Goal: Information Seeking & Learning: Learn about a topic

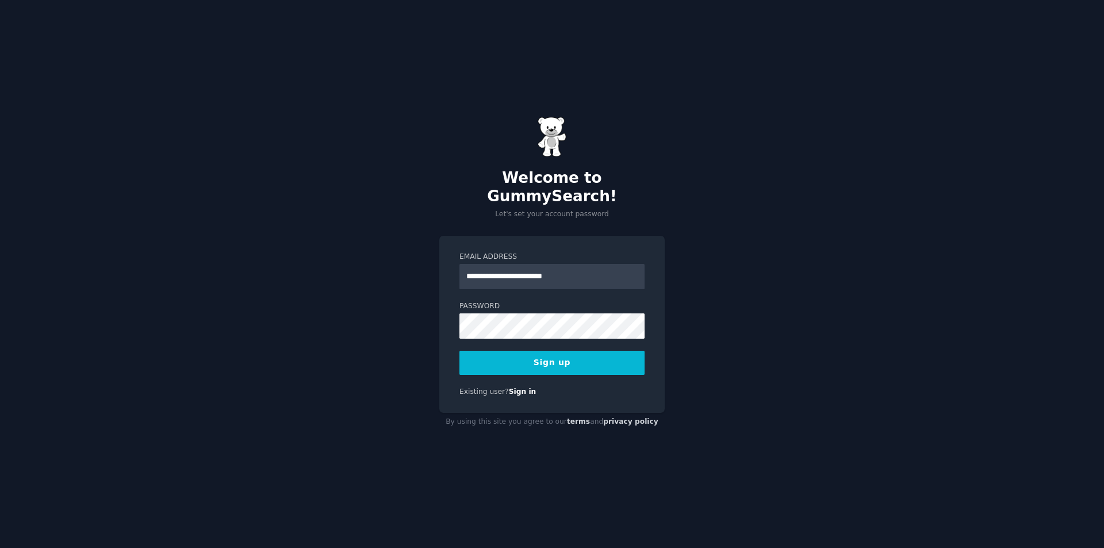
type input "**********"
click at [460, 351] on button "Sign up" at bounding box center [552, 363] width 185 height 24
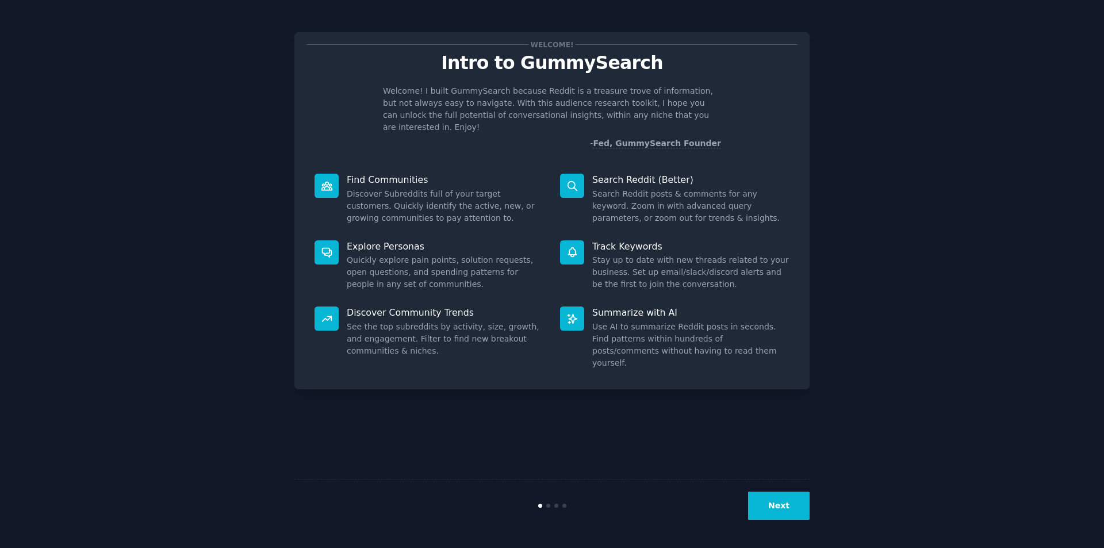
click at [777, 508] on button "Next" at bounding box center [779, 506] width 62 height 28
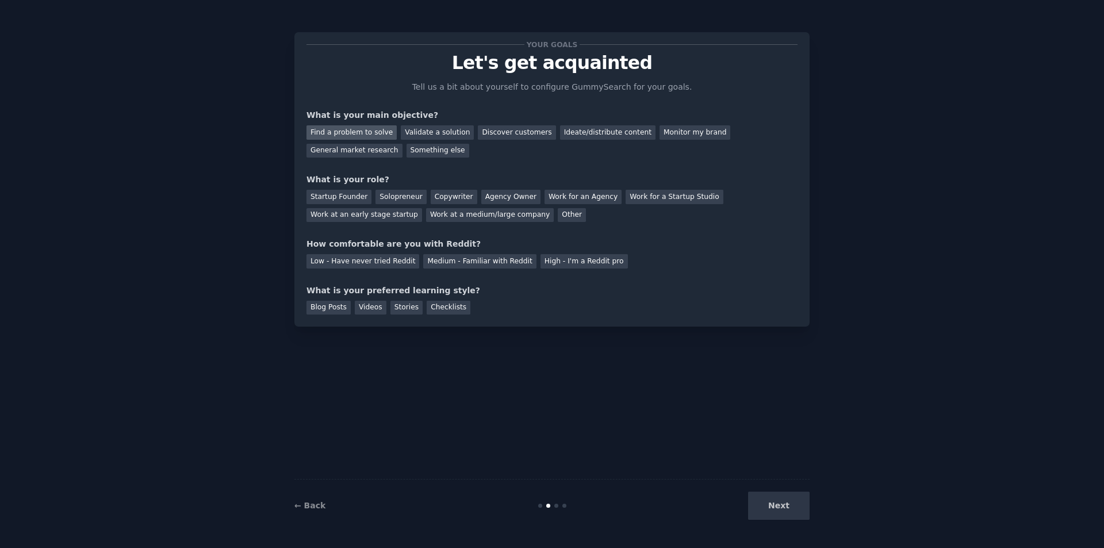
click at [365, 135] on div "Find a problem to solve" at bounding box center [352, 132] width 90 height 14
click at [329, 194] on div "Startup Founder" at bounding box center [339, 197] width 65 height 14
click at [377, 194] on div "Solopreneur" at bounding box center [401, 197] width 51 height 14
click at [460, 263] on div "Medium - Familiar with Reddit" at bounding box center [479, 261] width 113 height 14
click at [317, 305] on div "Blog Posts" at bounding box center [329, 308] width 44 height 14
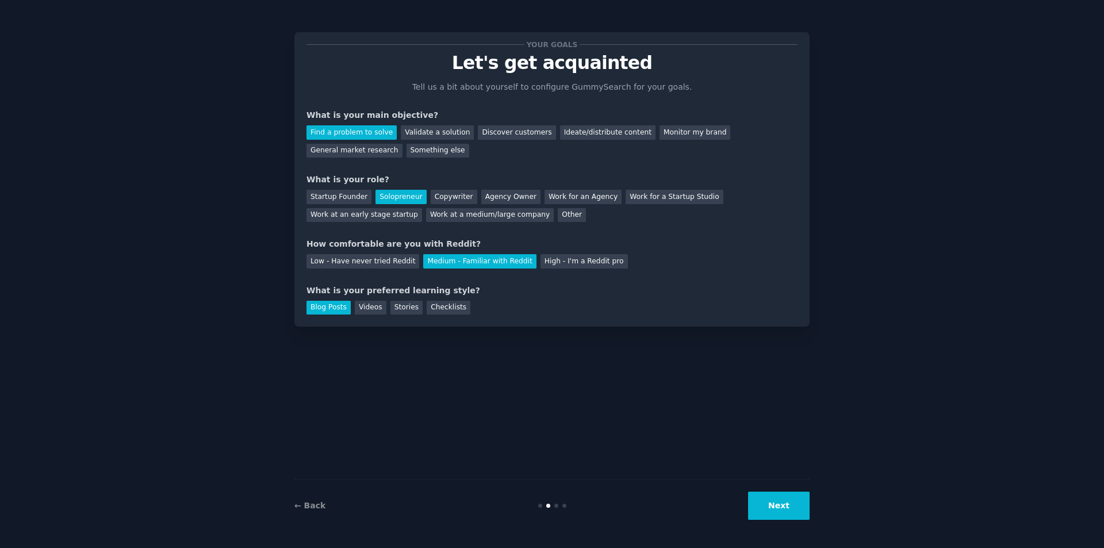
click at [783, 510] on button "Next" at bounding box center [779, 506] width 62 height 28
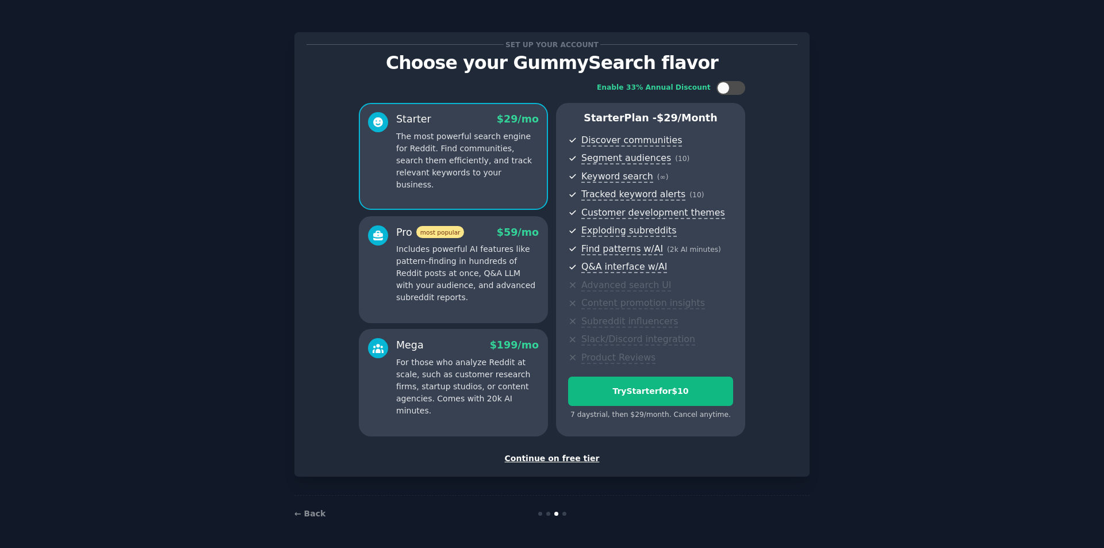
click at [567, 458] on div "Continue on free tier" at bounding box center [552, 459] width 491 height 12
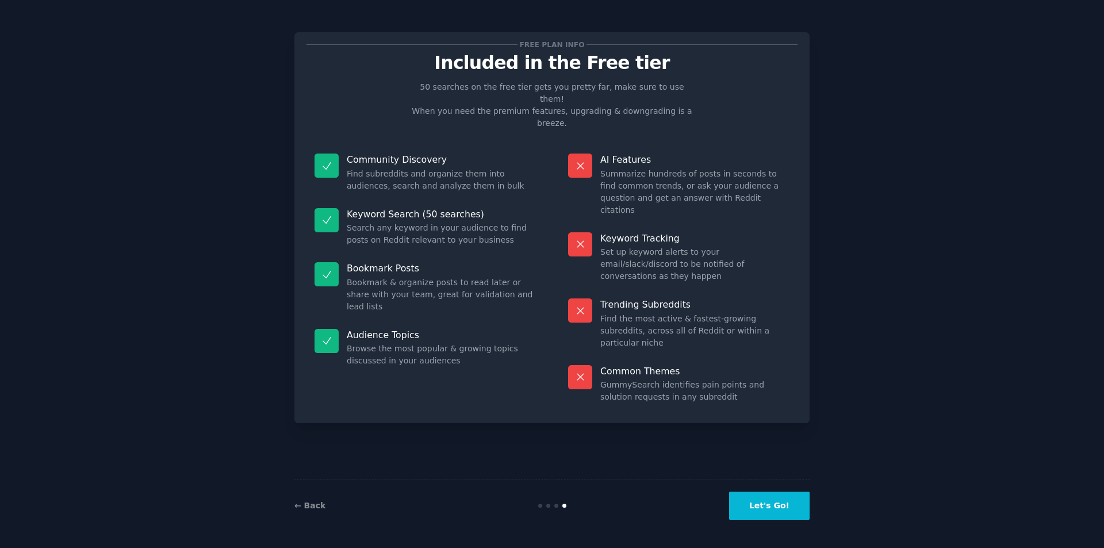
click at [777, 503] on button "Let's Go!" at bounding box center [769, 506] width 81 height 28
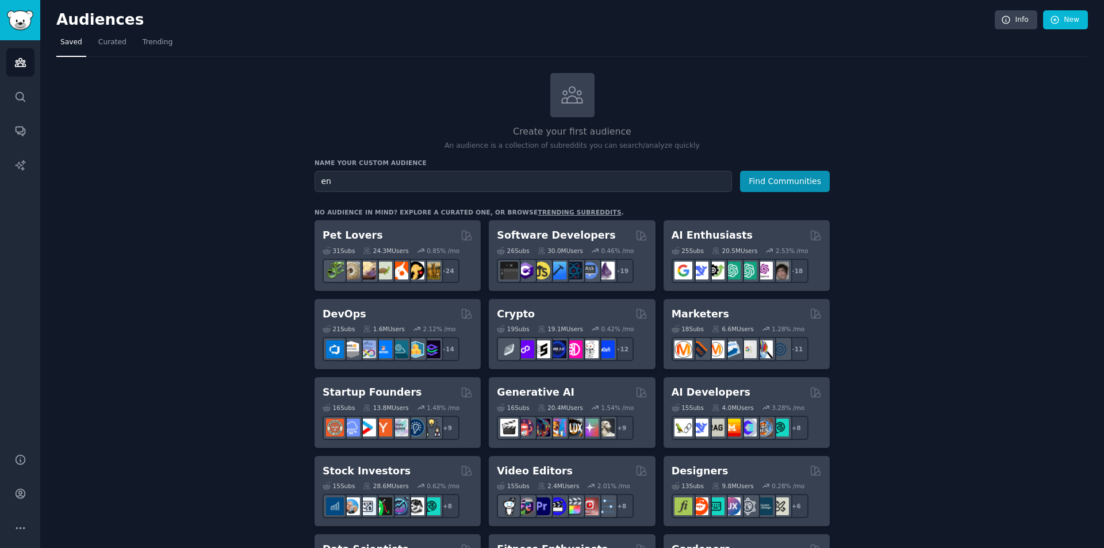
type input "e"
type input "pequena empresa"
click at [801, 182] on button "Find Communities" at bounding box center [785, 181] width 90 height 21
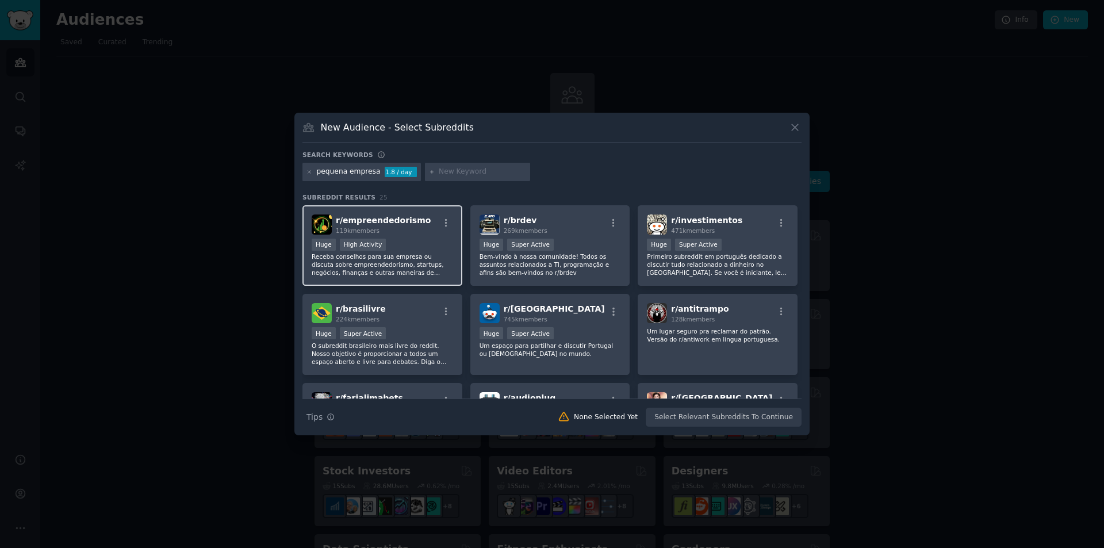
click at [426, 255] on p "Receba conselhos para sua empresa ou discuta sobre empreendedorismo, startups, …" at bounding box center [382, 264] width 141 height 24
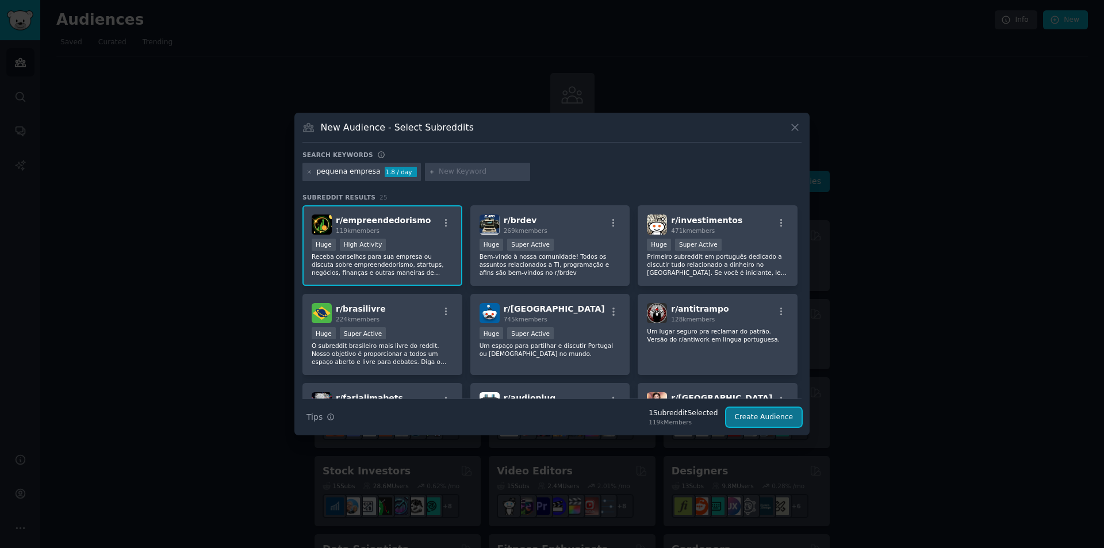
click at [772, 422] on button "Create Audience" at bounding box center [764, 418] width 76 height 20
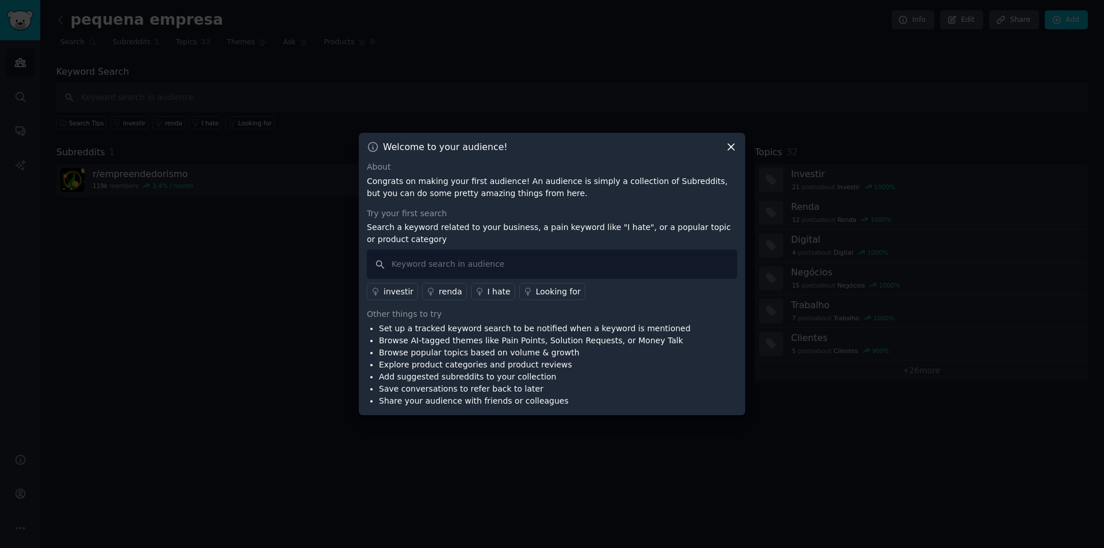
click at [733, 151] on icon at bounding box center [731, 147] width 12 height 12
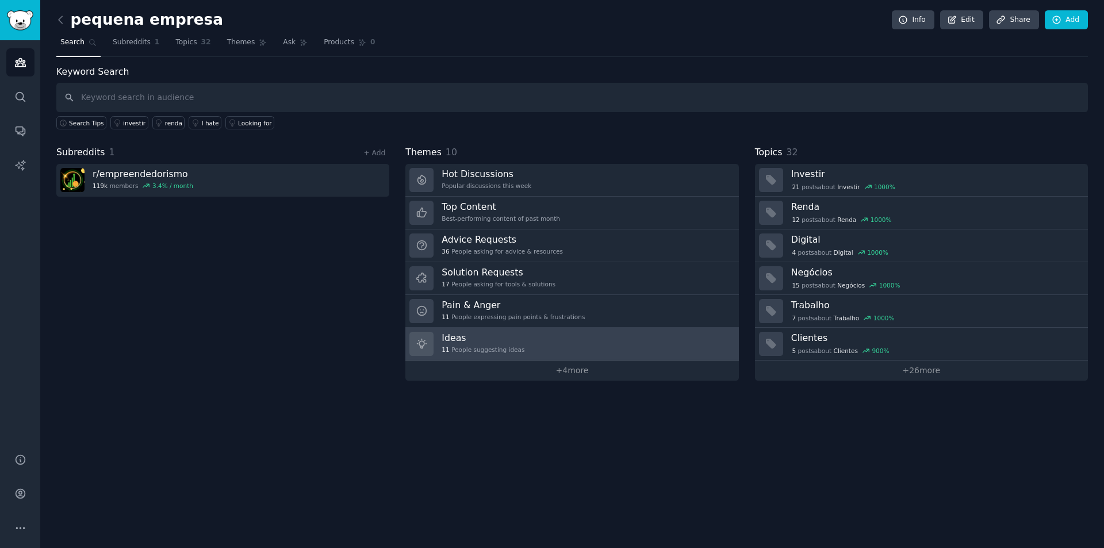
click at [595, 336] on link "Ideas 11 People suggesting ideas" at bounding box center [571, 344] width 333 height 33
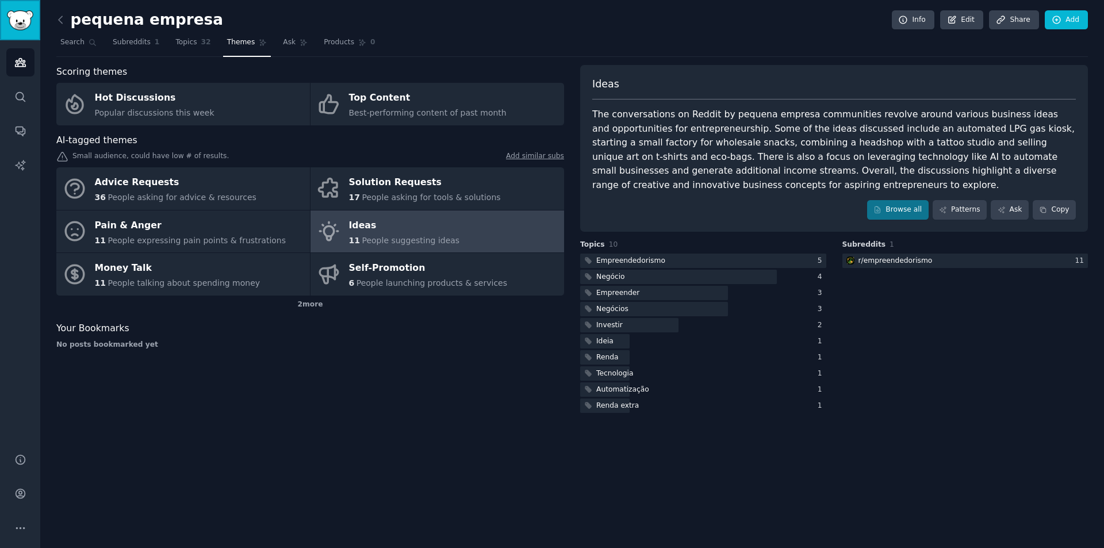
click at [14, 12] on img "Sidebar" at bounding box center [20, 20] width 26 height 20
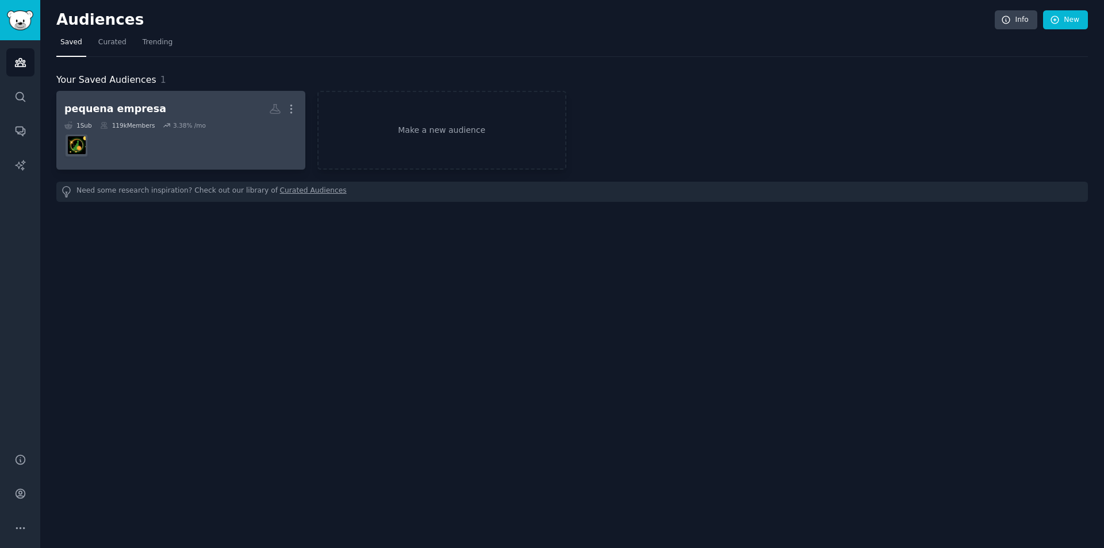
click at [221, 136] on dd at bounding box center [180, 145] width 233 height 32
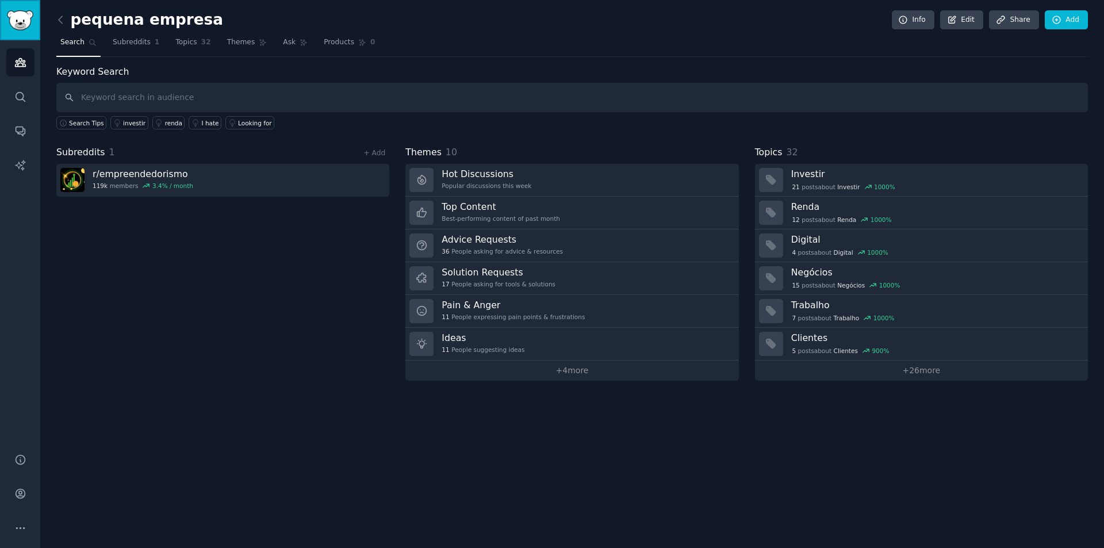
click at [21, 19] on img "Sidebar" at bounding box center [20, 20] width 26 height 20
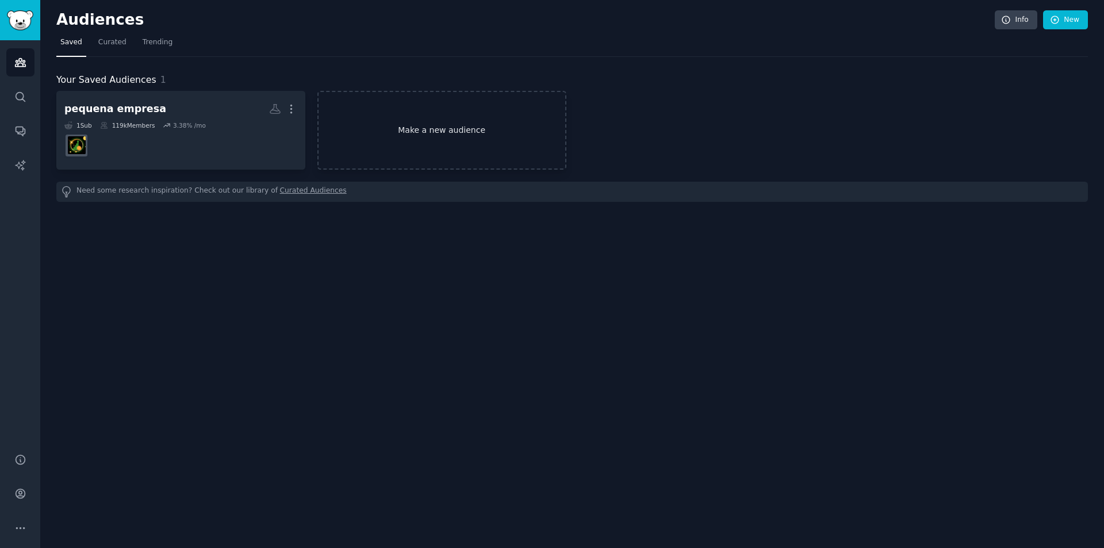
click at [445, 132] on link "Make a new audience" at bounding box center [441, 130] width 249 height 79
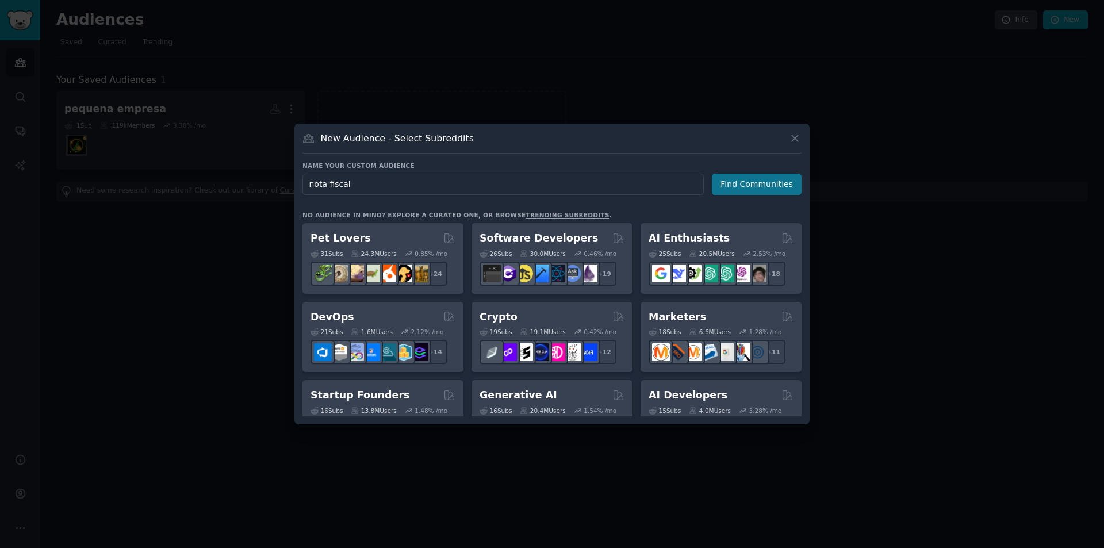
type input "nota fiscal"
click at [775, 189] on button "Find Communities" at bounding box center [757, 184] width 90 height 21
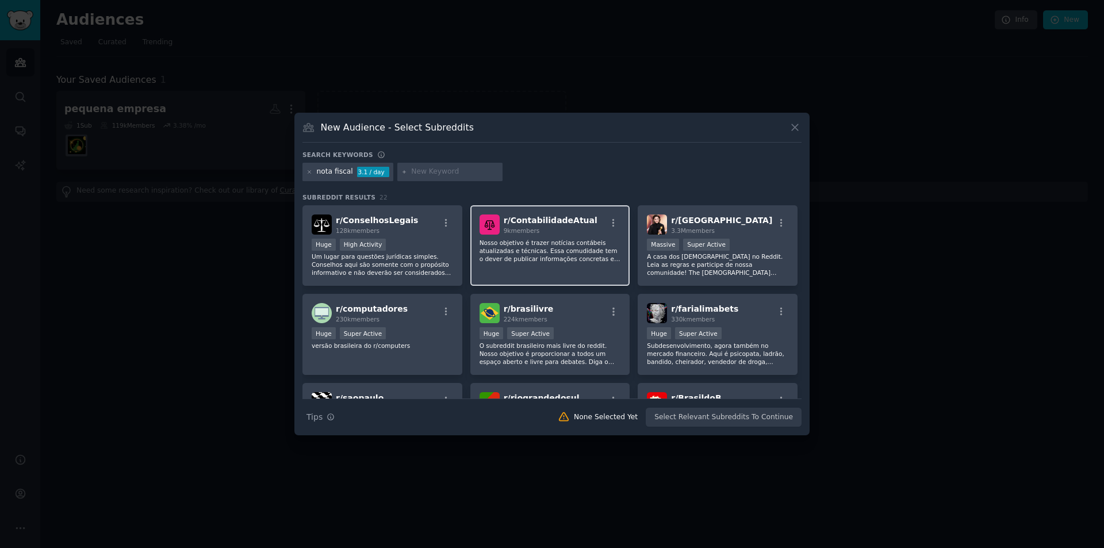
click at [583, 254] on p "Nosso objetivo é trazer notícias contábeis atualizadas e técnicas. Essa comudid…" at bounding box center [550, 251] width 141 height 24
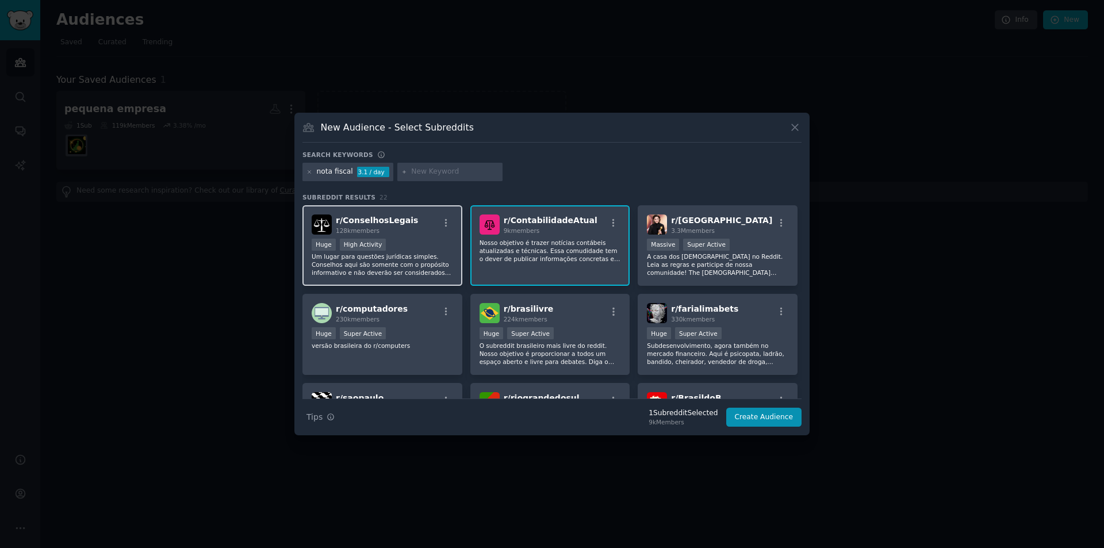
click at [420, 254] on p "Um lugar para questões jurídicas simples. Conselhos aqui são somente com o prop…" at bounding box center [382, 264] width 141 height 24
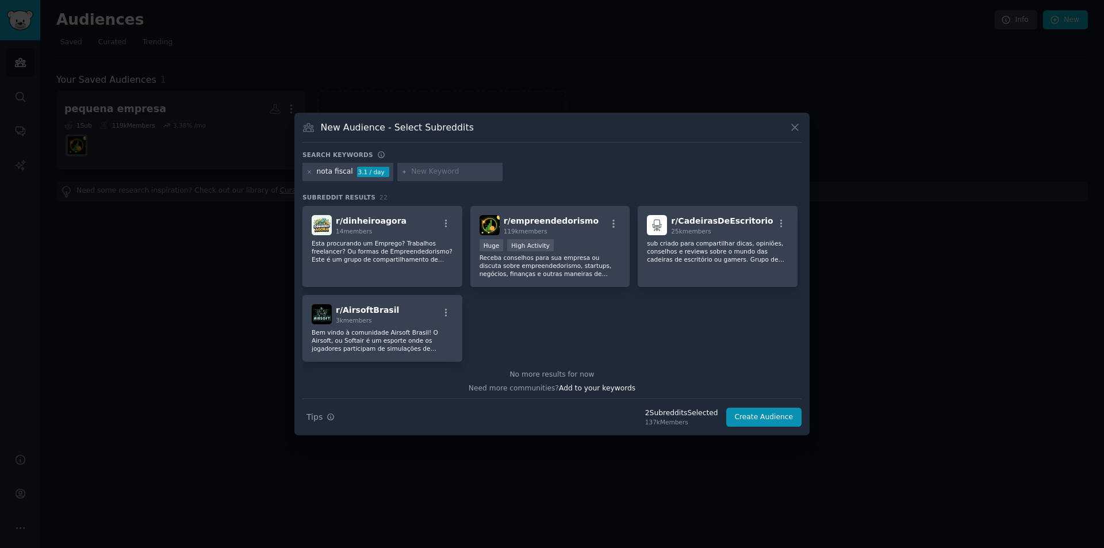
scroll to position [522, 0]
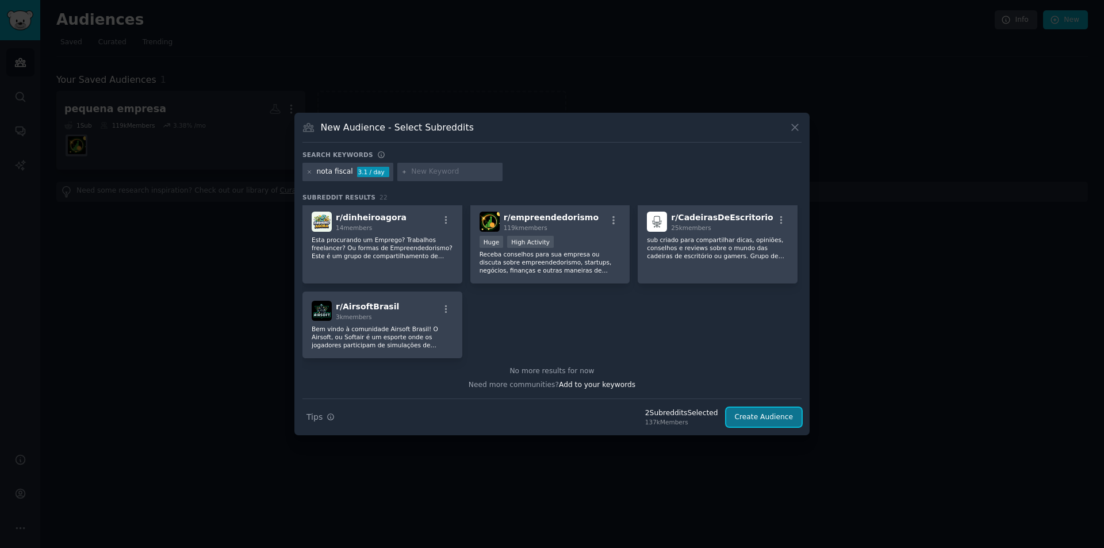
click at [760, 411] on button "Create Audience" at bounding box center [764, 418] width 76 height 20
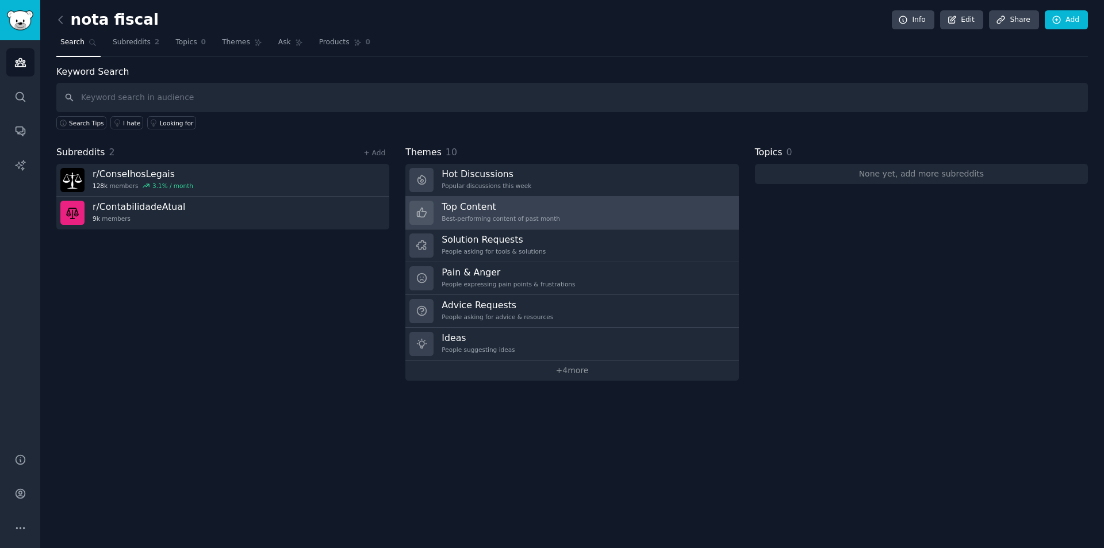
click at [648, 219] on link "Top Content Best-performing content of past month" at bounding box center [571, 213] width 333 height 33
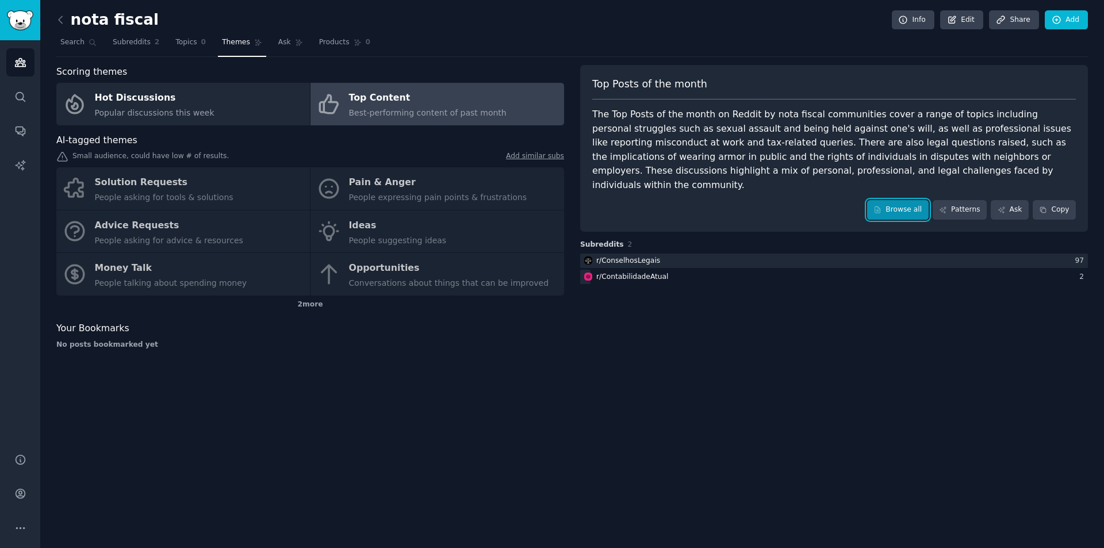
click at [909, 200] on link "Browse all" at bounding box center [898, 210] width 62 height 20
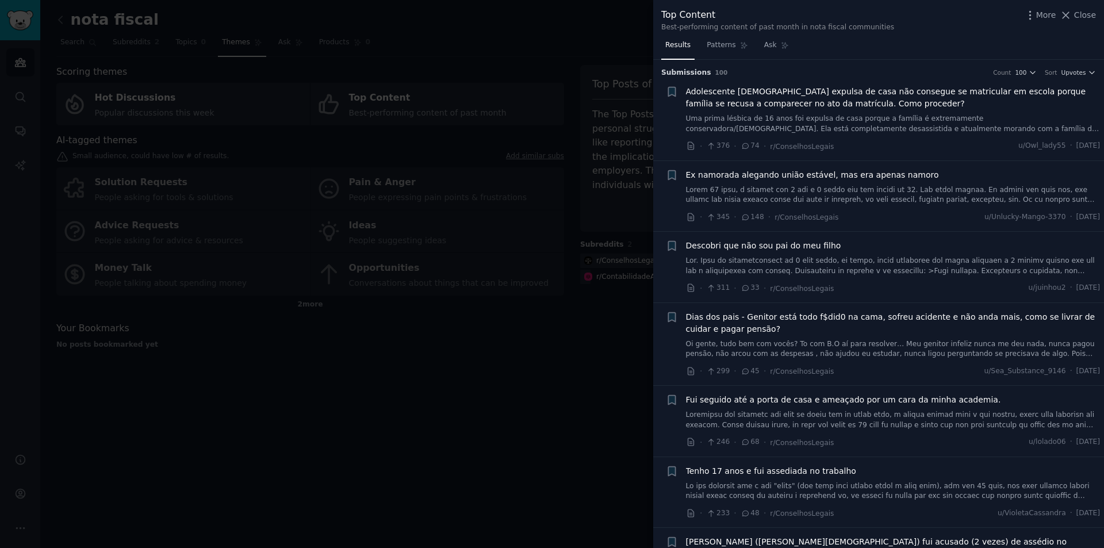
click at [547, 340] on div at bounding box center [552, 274] width 1104 height 548
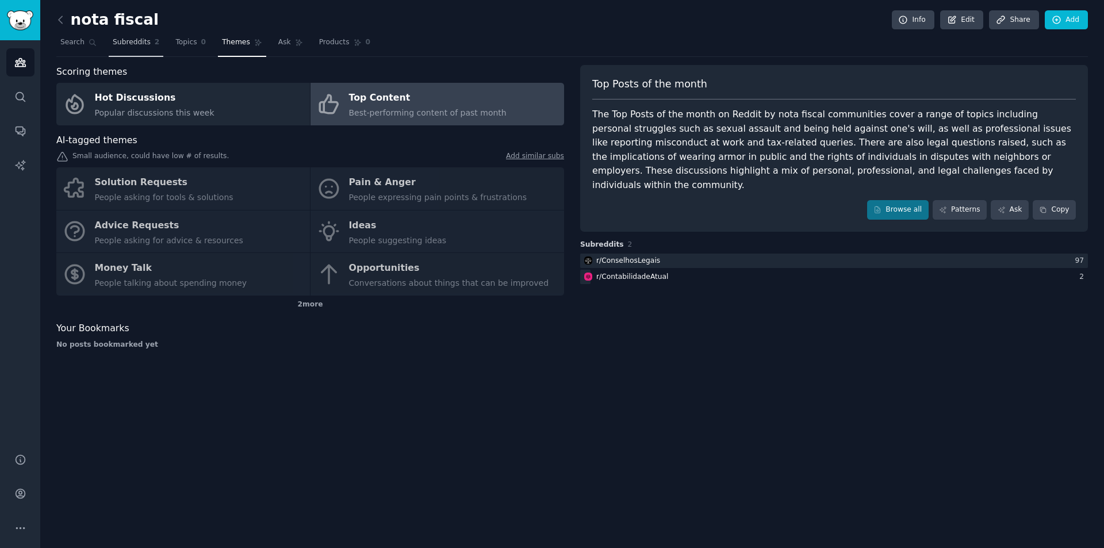
click at [134, 36] on link "Subreddits 2" at bounding box center [136, 45] width 55 height 24
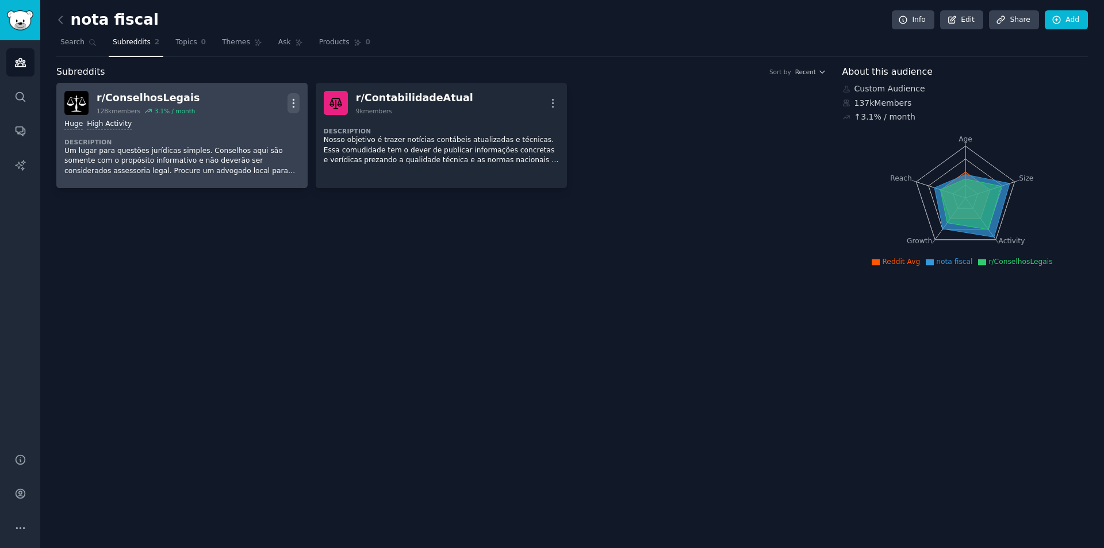
click at [291, 101] on icon "button" at bounding box center [294, 103] width 12 height 12
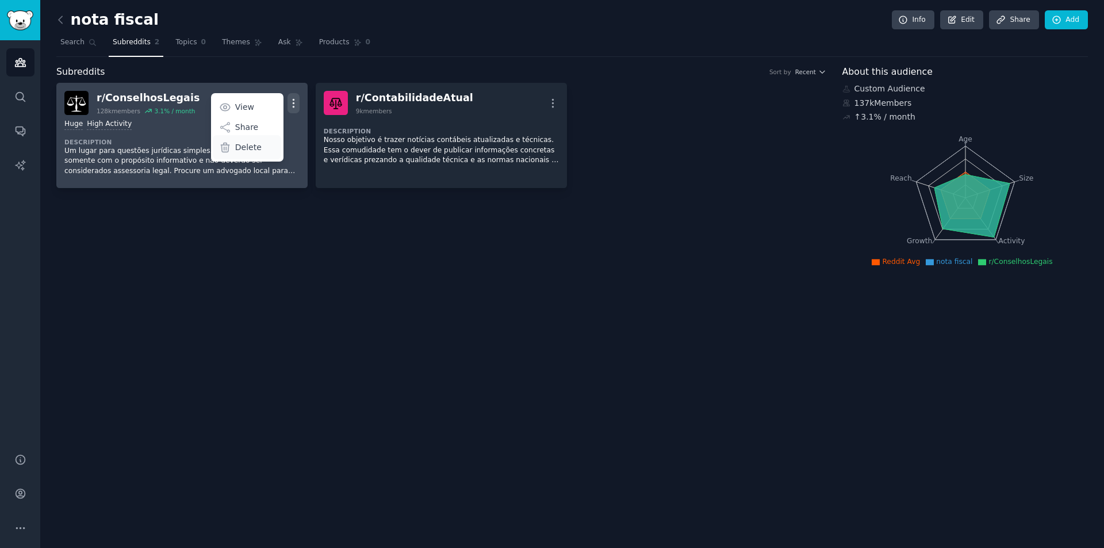
click at [248, 150] on p "Delete" at bounding box center [248, 147] width 26 height 12
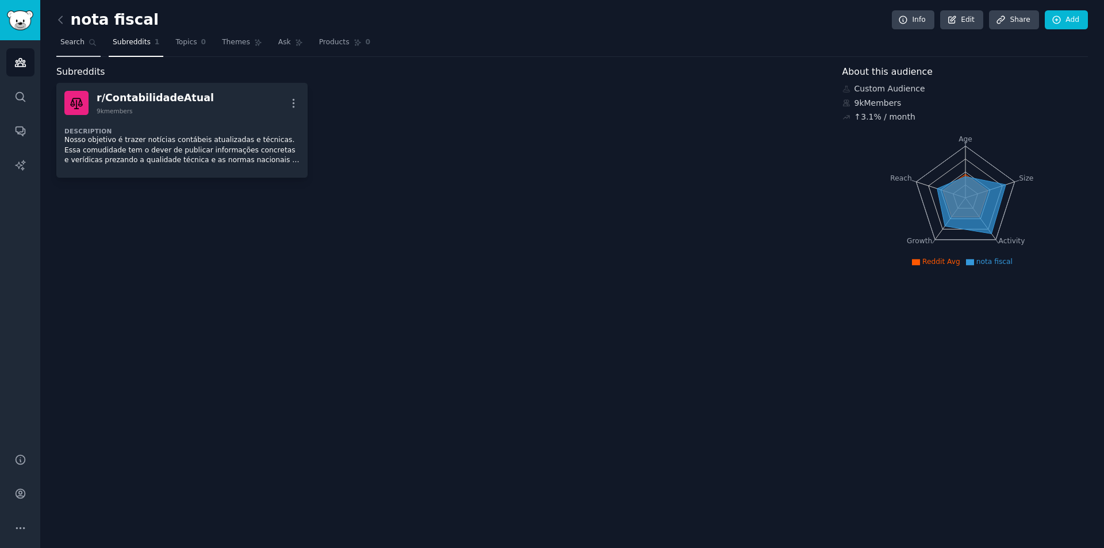
click at [75, 44] on span "Search" at bounding box center [72, 42] width 24 height 10
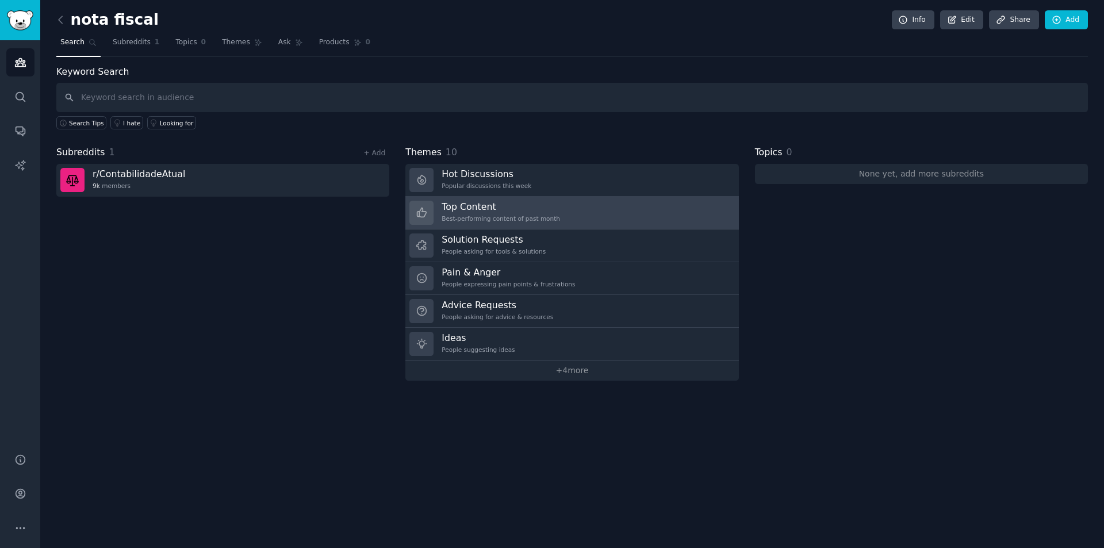
click at [599, 213] on link "Top Content Best-performing content of past month" at bounding box center [571, 213] width 333 height 33
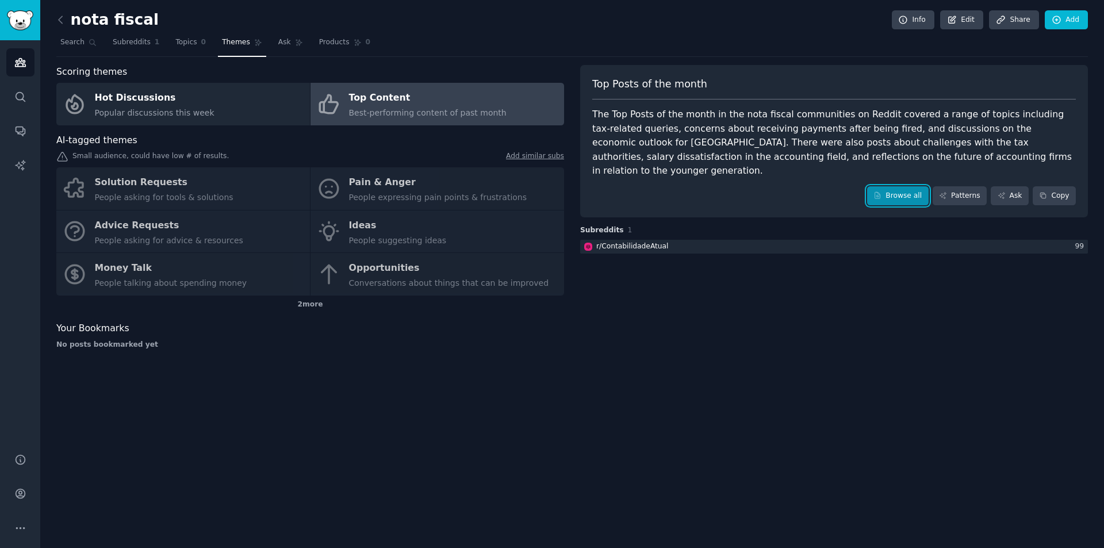
click at [900, 186] on link "Browse all" at bounding box center [898, 196] width 62 height 20
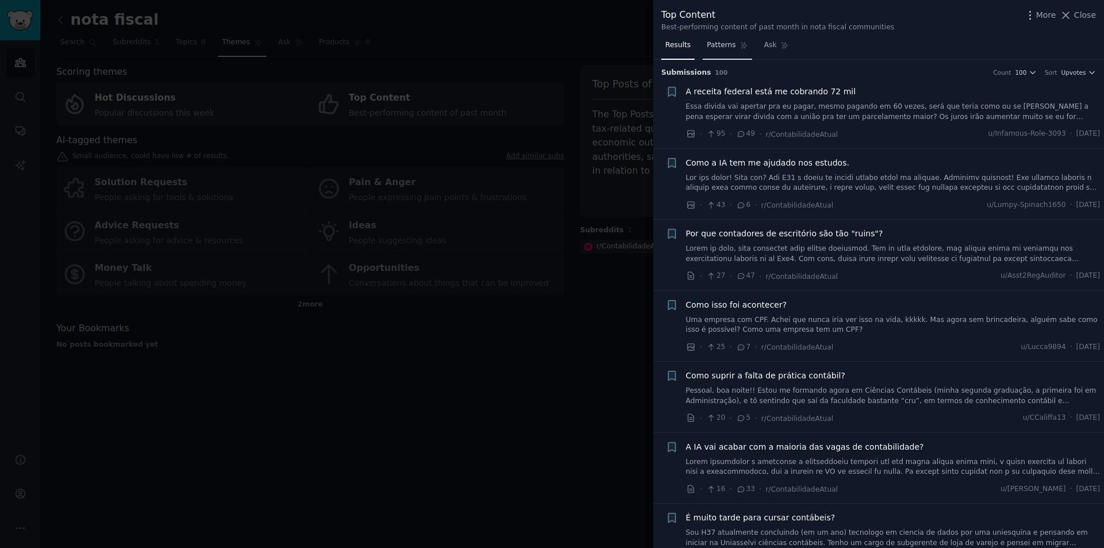
click at [707, 44] on span "Patterns" at bounding box center [721, 45] width 29 height 10
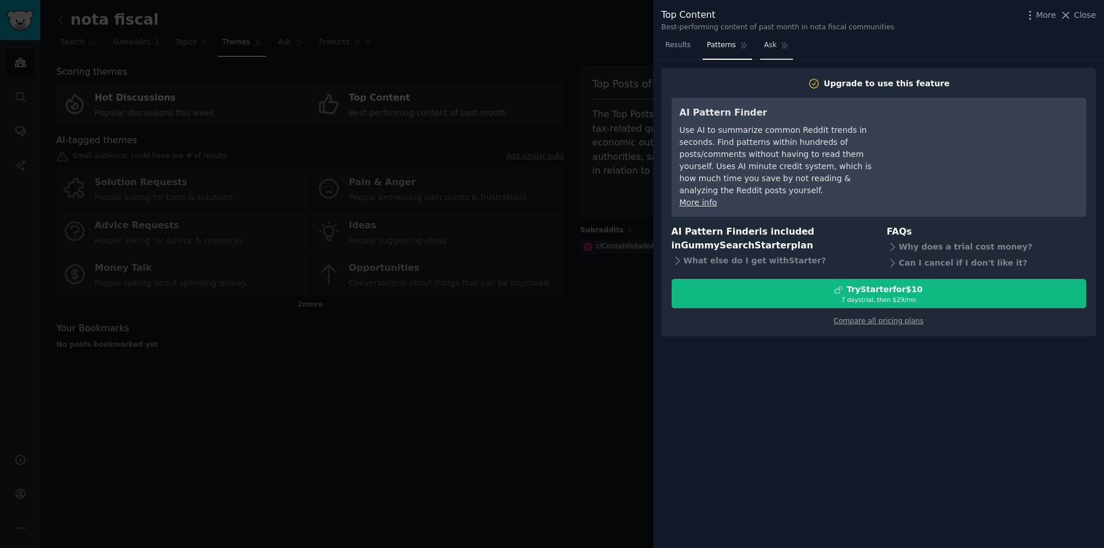
click at [767, 48] on span "Ask" at bounding box center [770, 45] width 13 height 10
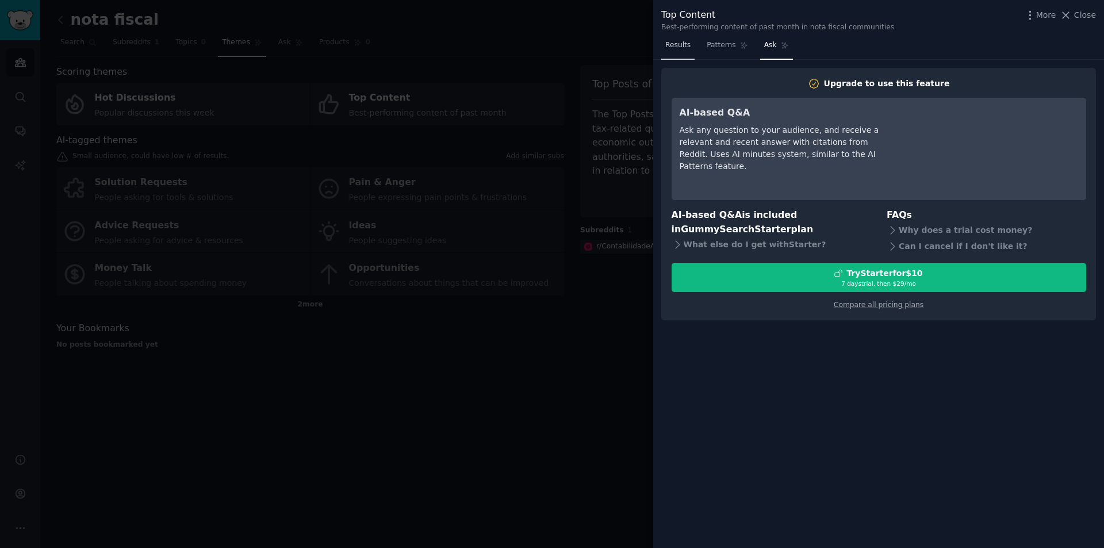
click at [672, 46] on span "Results" at bounding box center [677, 45] width 25 height 10
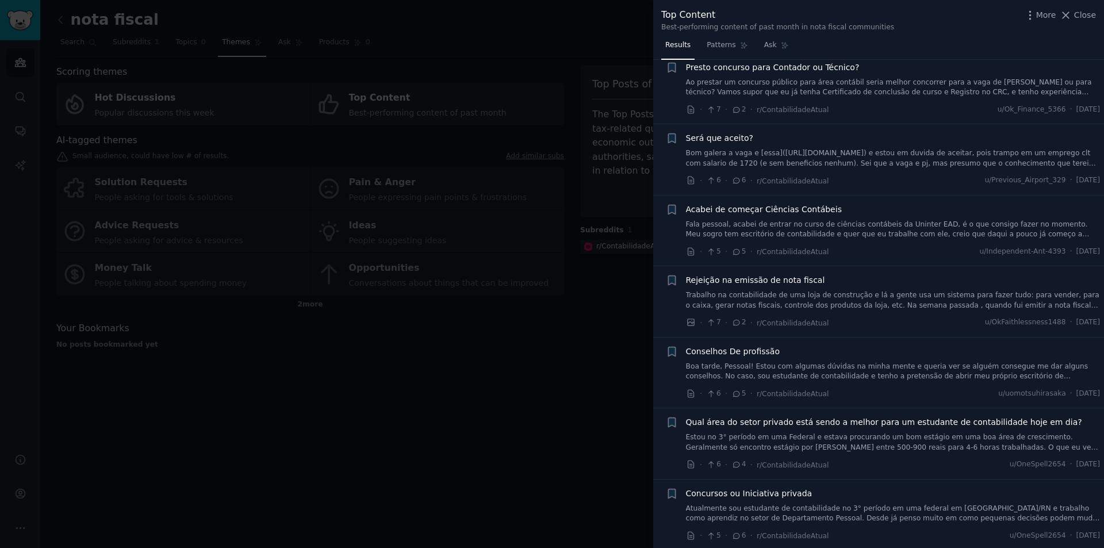
scroll to position [2876, 0]
click at [900, 289] on link "Trabalho na contabilidade de uma loja de construção e lá a gente usa um sistema…" at bounding box center [893, 296] width 415 height 20
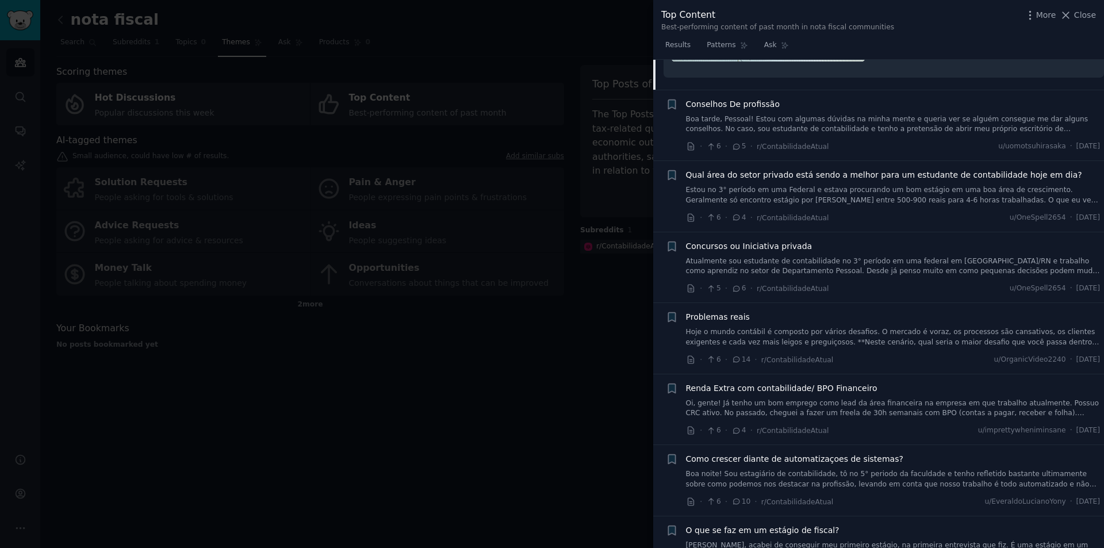
scroll to position [3412, 0]
click at [903, 324] on link "Hoje o mundo contábil é composto por vários desafios. O mercado é voraz, os pro…" at bounding box center [893, 334] width 415 height 20
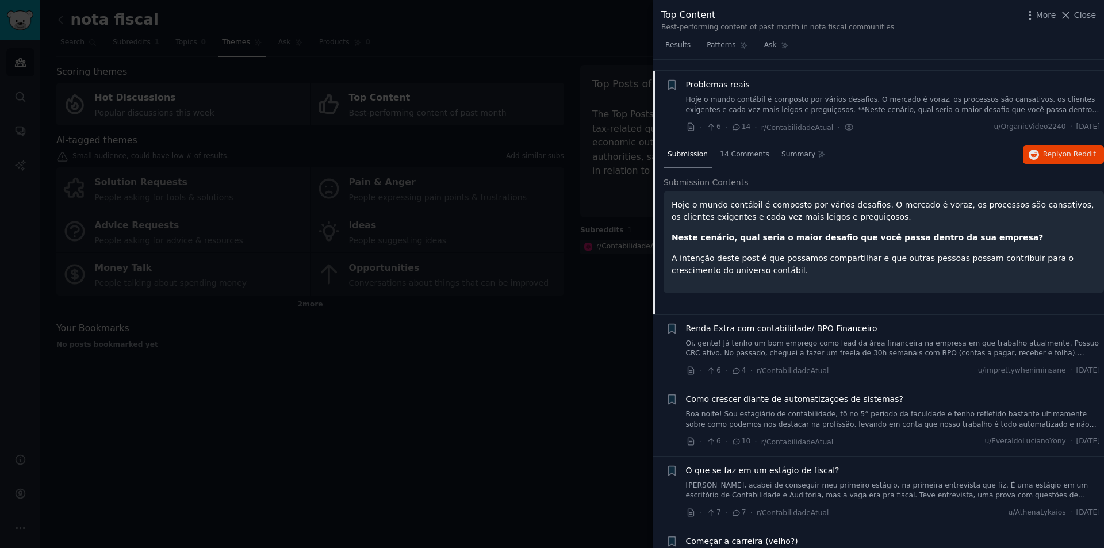
scroll to position [3351, 0]
click at [741, 149] on div "14 Comments" at bounding box center [745, 156] width 58 height 28
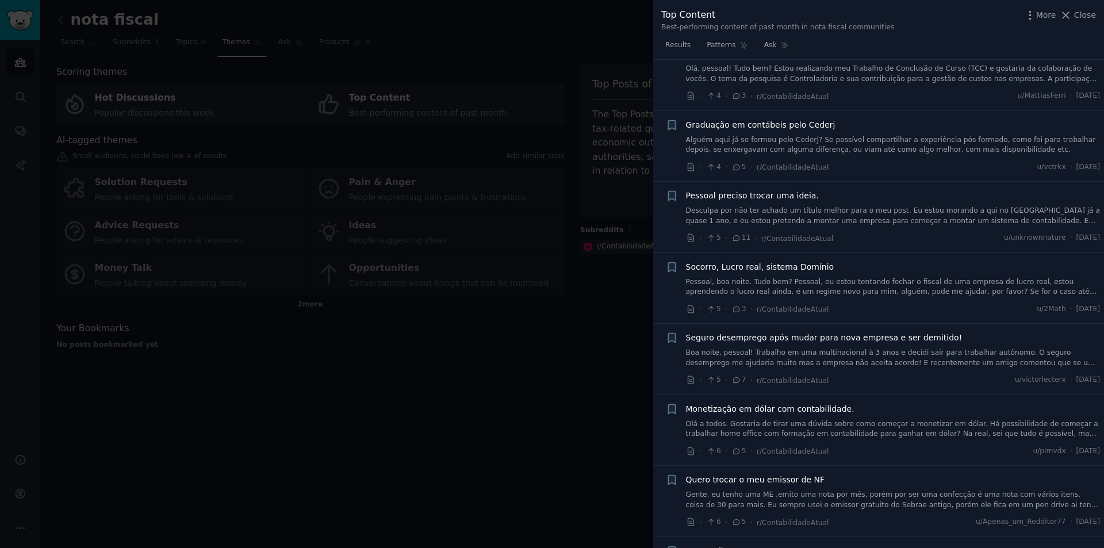
scroll to position [4041, 0]
click at [871, 273] on link "Pessoal, boa noite. Tudo bem? Pessoal, eu estou tentando fechar o fiscal de uma…" at bounding box center [893, 283] width 415 height 20
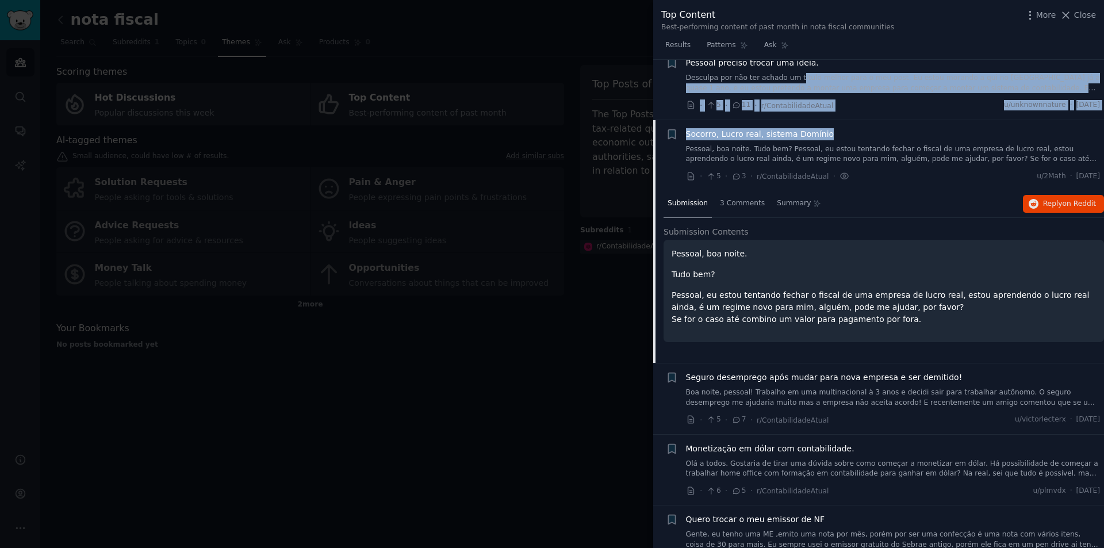
scroll to position [3925, 0]
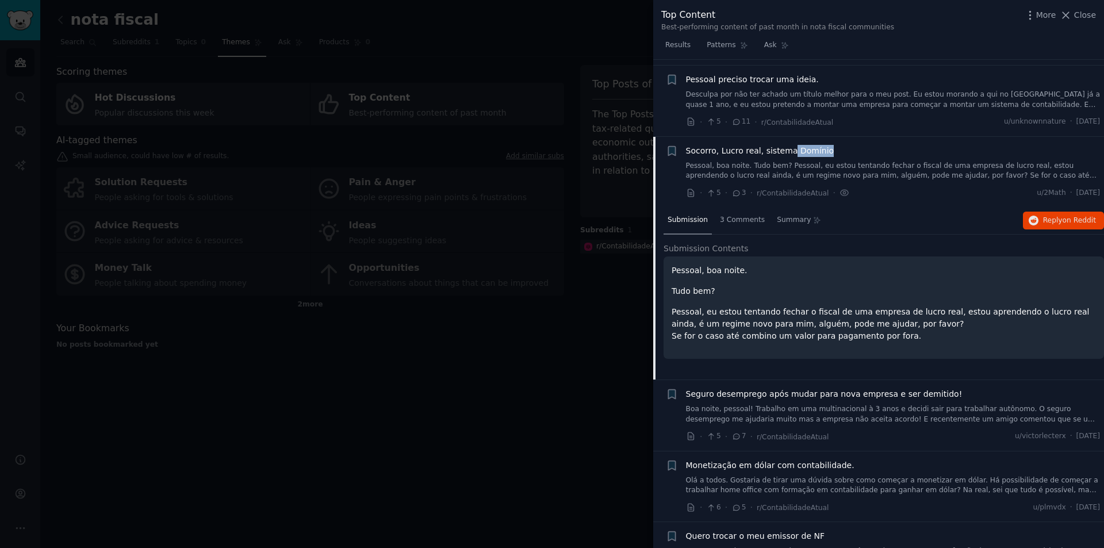
drag, startPoint x: 839, startPoint y: 74, endPoint x: 787, endPoint y: 138, distance: 83.0
click at [787, 145] on div "Socorro, Lucro real, sistema Domínio" at bounding box center [893, 151] width 415 height 12
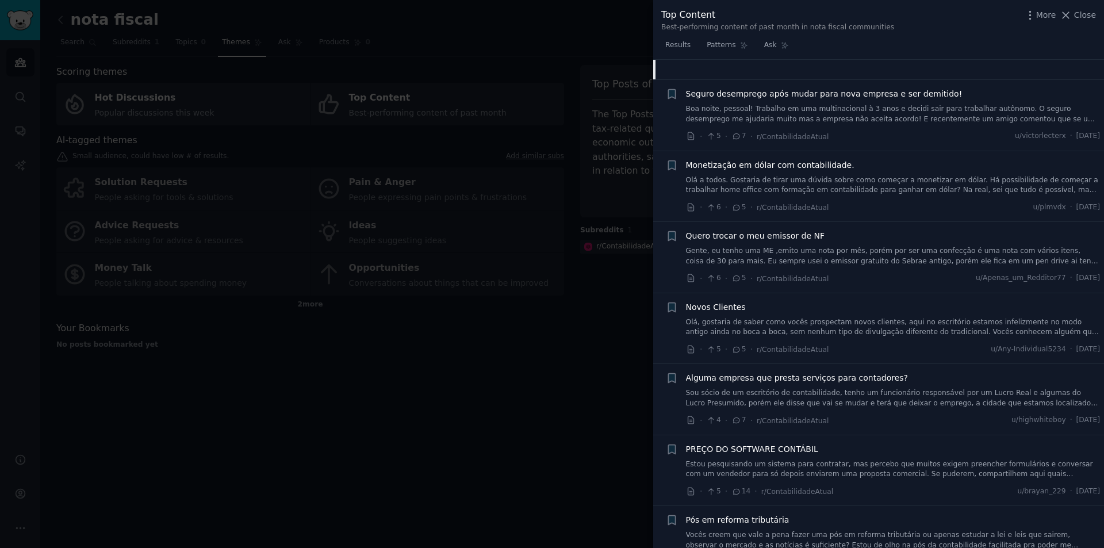
scroll to position [4270, 0]
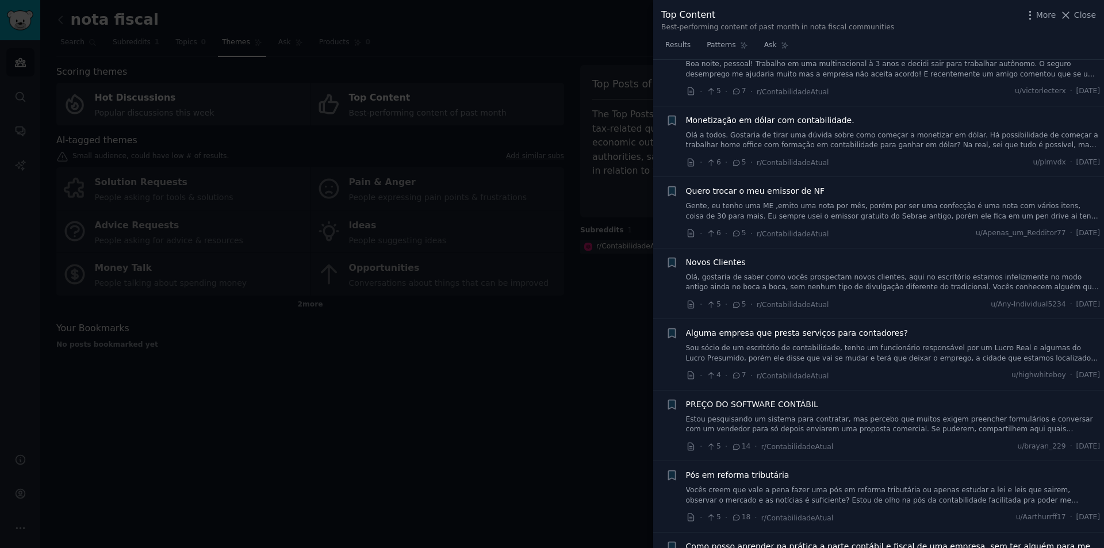
click at [866, 201] on link "Gente, eu tenho uma ME ,emito uma nota por mês, porém por ser uma confecção é u…" at bounding box center [893, 211] width 415 height 20
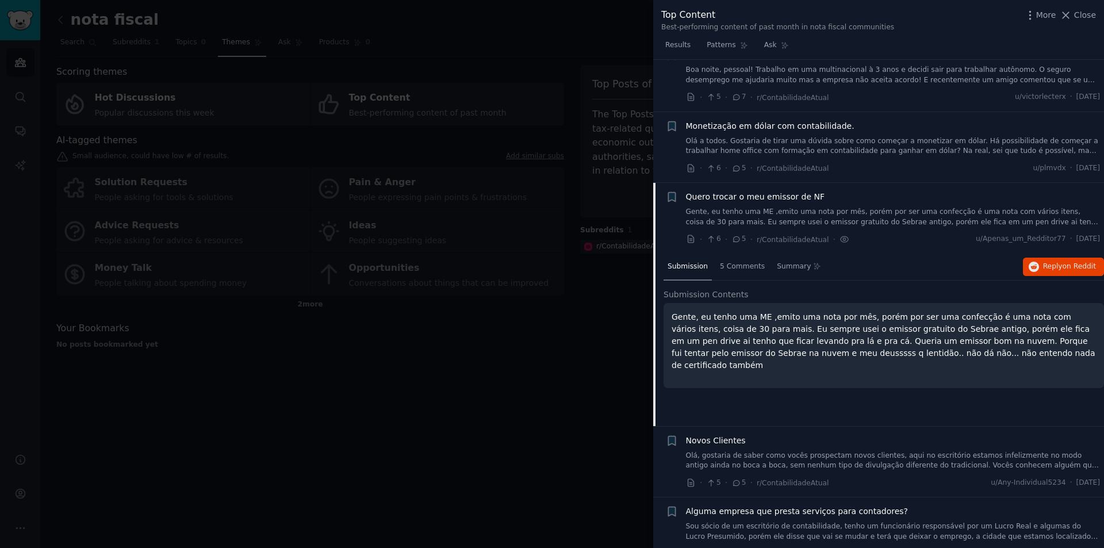
scroll to position [4088, 0]
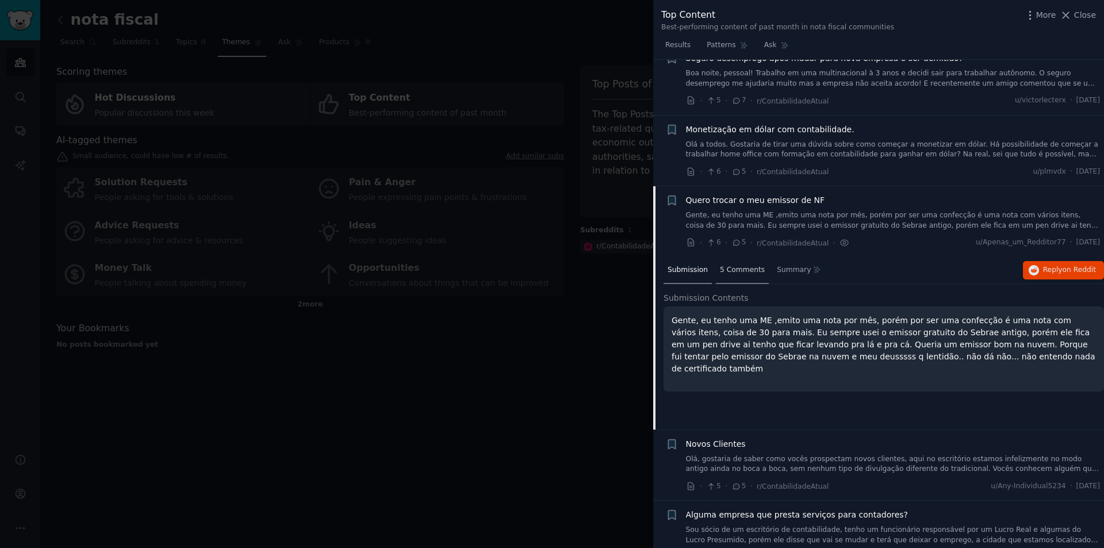
click at [744, 265] on span "5 Comments" at bounding box center [742, 270] width 45 height 10
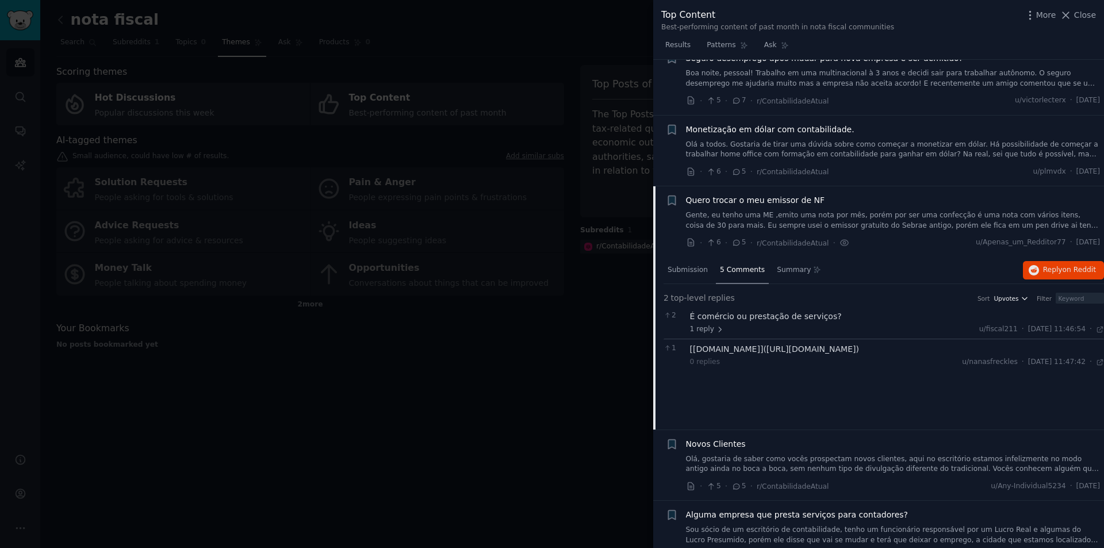
click at [1013, 294] on span "Upvotes" at bounding box center [1006, 298] width 25 height 8
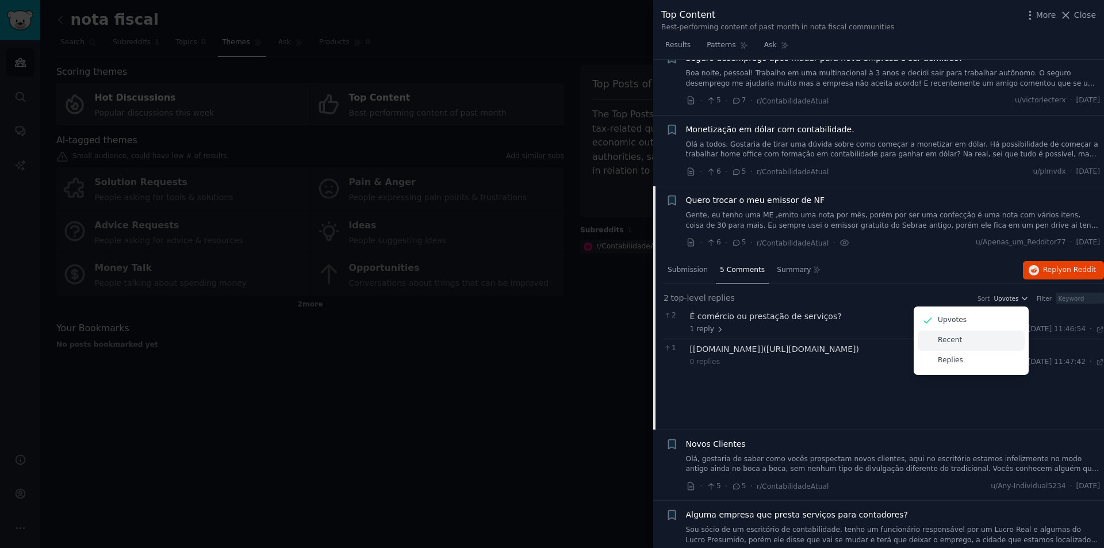
click at [951, 335] on p "Recent" at bounding box center [950, 340] width 24 height 10
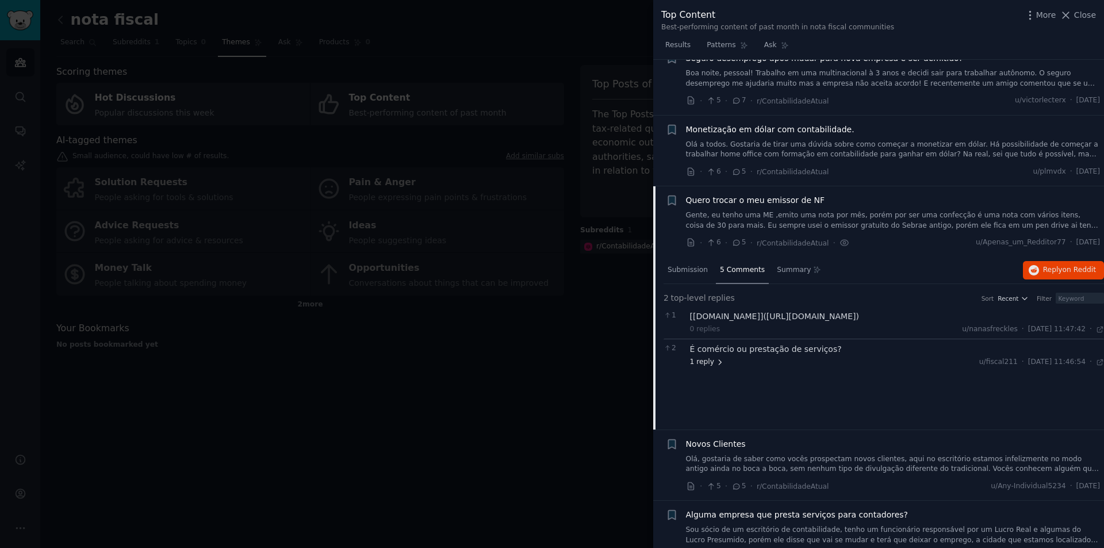
click at [704, 357] on span "1 reply" at bounding box center [707, 362] width 35 height 10
click at [803, 311] on div "[[DOMAIN_NAME]]([URL][DOMAIN_NAME])" at bounding box center [897, 317] width 415 height 12
drag, startPoint x: 828, startPoint y: 304, endPoint x: 774, endPoint y: 304, distance: 54.1
click at [774, 311] on div "[[DOMAIN_NAME]]([URL][DOMAIN_NAME])" at bounding box center [897, 317] width 415 height 12
